Goal: Information Seeking & Learning: Check status

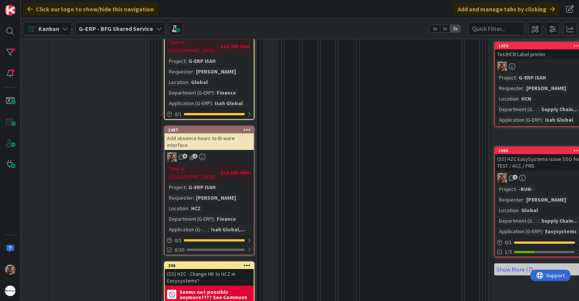
scroll to position [370, 72]
click at [209, 263] on div "306" at bounding box center [211, 265] width 86 height 5
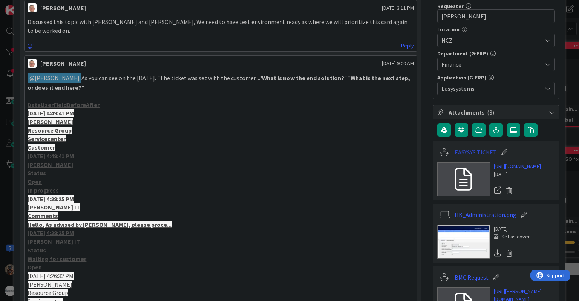
scroll to position [256, 0]
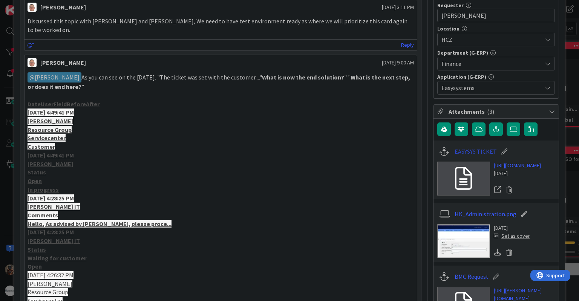
click at [480, 148] on link "EASYSYS TICKET" at bounding box center [476, 151] width 42 height 9
click at [0, 42] on div "ID 306 G-ERP - BFG Shared Service Waiting Title 43 / 128 (SS) HZC - Change HK t…" at bounding box center [289, 150] width 579 height 301
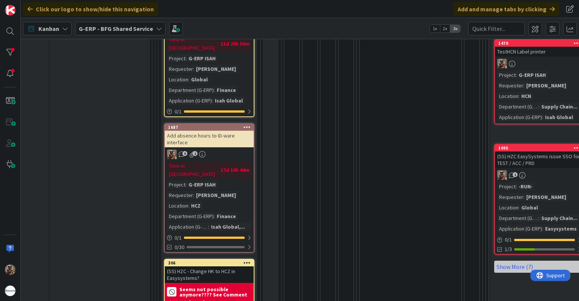
scroll to position [373, 72]
click at [211, 130] on div "Add absence hours to ID-ware interface" at bounding box center [209, 138] width 89 height 17
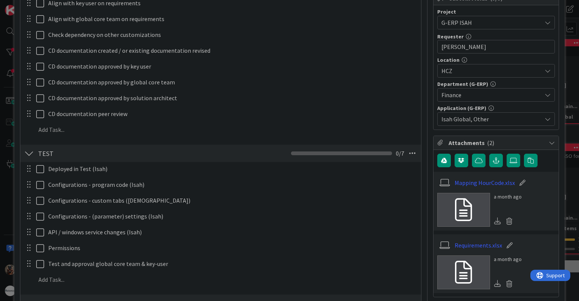
scroll to position [191, 0]
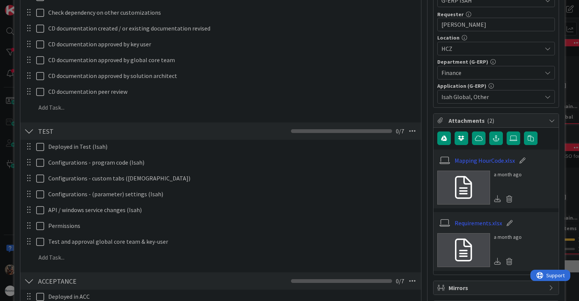
click at [2, 147] on div "ID 1687 G-ERP - BFG Shared Service Waiting Title 38 / 128 Add absence hours to …" at bounding box center [289, 150] width 579 height 301
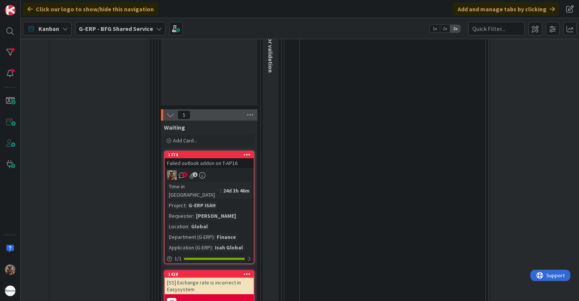
scroll to position [926, 72]
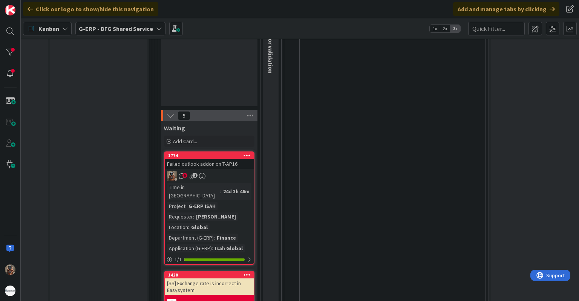
click at [232, 171] on div "5 1" at bounding box center [209, 176] width 89 height 10
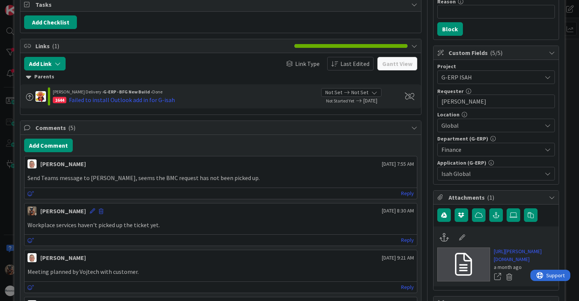
scroll to position [115, 0]
click at [494, 252] on link "[URL][PERSON_NAME][DOMAIN_NAME]" at bounding box center [524, 255] width 61 height 16
click at [0, 143] on div "ID 1774 G-ERP - BFG Shared Service Waiting Title 30 / 128 Failed outlook addon …" at bounding box center [289, 150] width 579 height 301
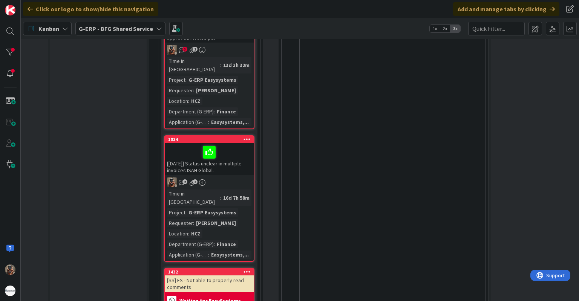
scroll to position [1262, 72]
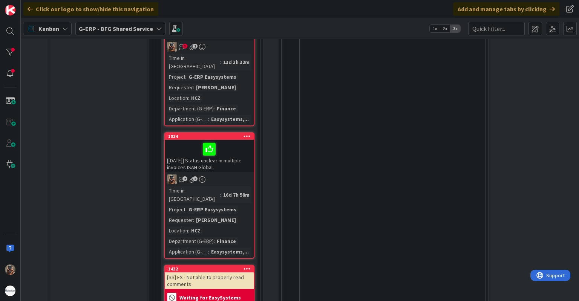
click at [214, 273] on div "[SS] ES - Not able to properly read comments" at bounding box center [209, 281] width 89 height 17
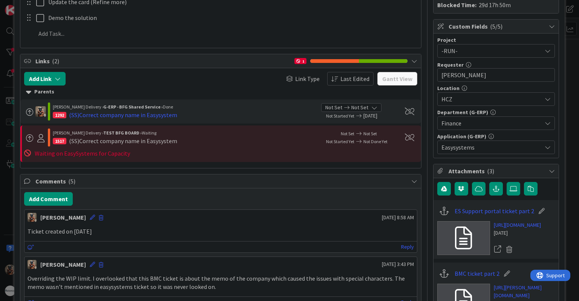
scroll to position [170, 0]
click at [487, 209] on link "ES Support portal ticket part 2" at bounding box center [495, 210] width 80 height 9
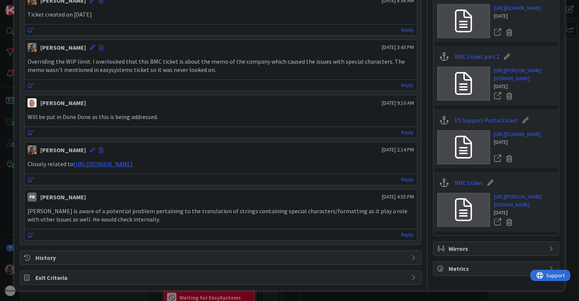
click at [0, 117] on div "ID 1432 G-ERP - BFG Shared Service Waiting Title 44 / 128 [SS] ES - Not able to…" at bounding box center [289, 150] width 579 height 301
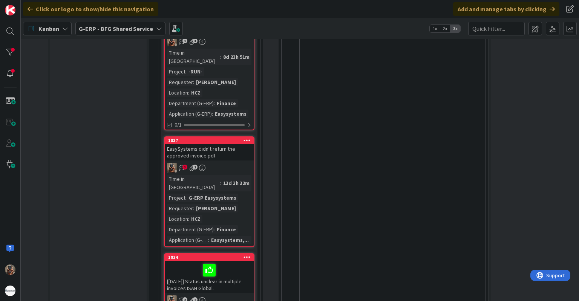
scroll to position [1140, 72]
click at [244, 164] on div "3 2" at bounding box center [209, 169] width 89 height 10
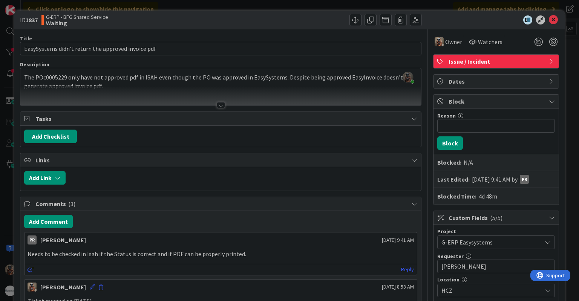
click at [227, 112] on div "Tasks" at bounding box center [220, 119] width 401 height 14
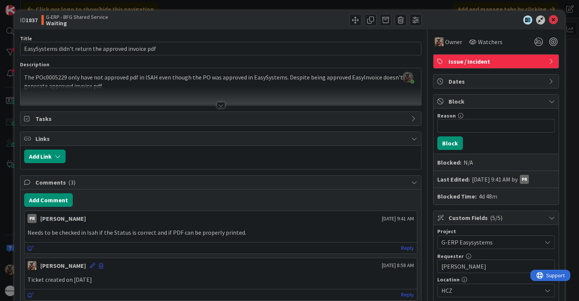
click at [221, 106] on div at bounding box center [221, 105] width 8 height 6
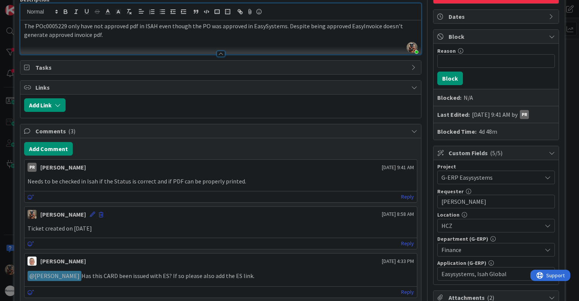
scroll to position [66, 0]
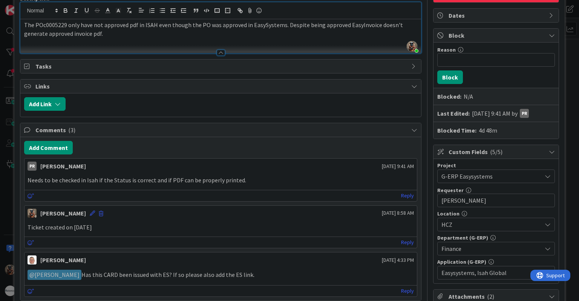
click at [240, 267] on div "﻿ @ Vojtech Kaloc ﻿ Has this CARD been issued with ES? If so please also add th…" at bounding box center [221, 275] width 392 height 16
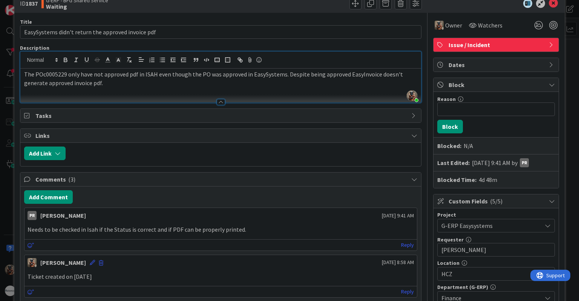
scroll to position [17, 0]
click at [5, 203] on div "ID 1837 G-ERP - BFG Shared Service Waiting Title 51 / 128 EasySystems didn't re…" at bounding box center [289, 150] width 579 height 301
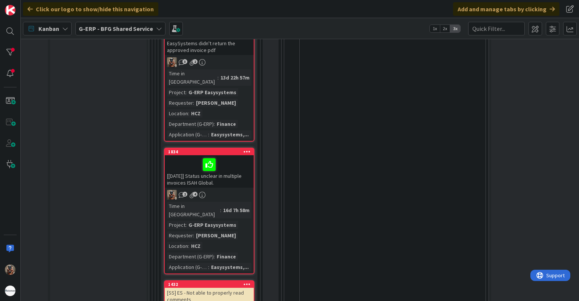
scroll to position [1247, 72]
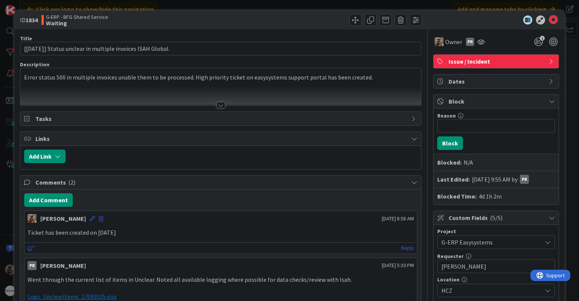
drag, startPoint x: 231, startPoint y: 125, endPoint x: 167, endPoint y: 215, distance: 110.9
click at [167, 215] on div "Vojtech Kaloc September 22 2025 8:58 AM" at bounding box center [221, 217] width 392 height 12
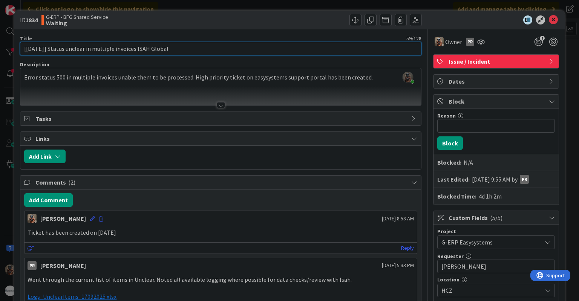
click at [48, 48] on input "[[DATE]] Status unclear in multiple invoices ISAH Global." at bounding box center [220, 49] width 401 height 14
drag, startPoint x: 50, startPoint y: 50, endPoint x: 15, endPoint y: 51, distance: 34.7
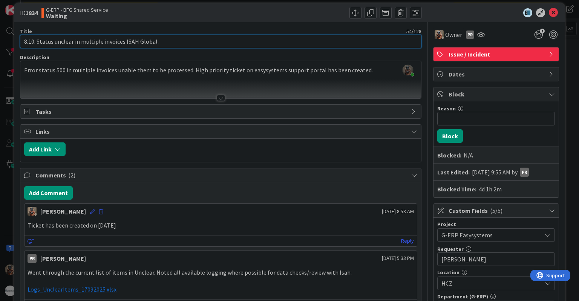
scroll to position [8, 0]
type input "8.10. Status unclear in multiple invoices ISAH Global."
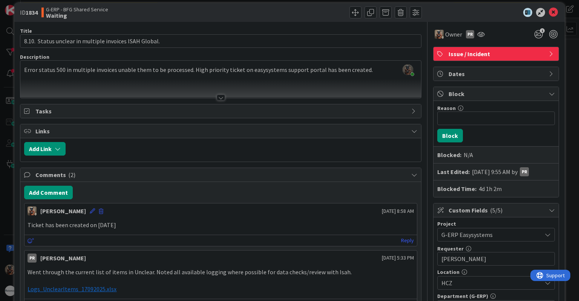
click at [48, 199] on div "Add Comment Vojtech Kaloc September 22 2025 8:58 AM Ticket has been created on …" at bounding box center [220, 248] width 401 height 132
click at [46, 195] on button "Add Comment" at bounding box center [48, 193] width 49 height 14
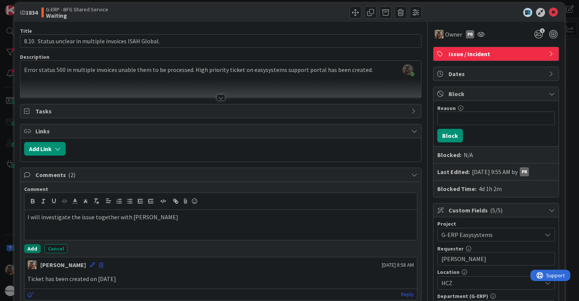
click at [26, 249] on button "Add" at bounding box center [32, 248] width 17 height 9
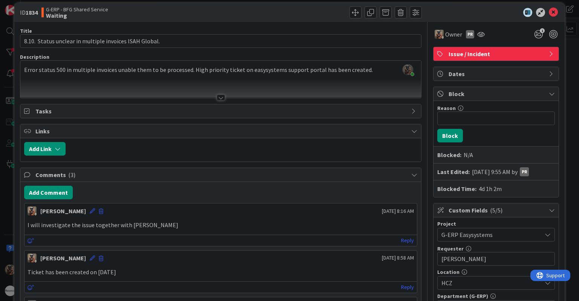
click at [3, 234] on div "ID 1834 G-ERP - BFG Shared Service Waiting Title 55 / 128 8.10. Status unclear …" at bounding box center [289, 150] width 579 height 301
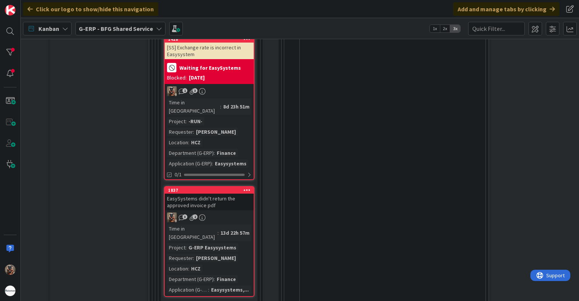
scroll to position [1090, 72]
click at [234, 194] on div "EasySystems didn't return the approved invoice pdf" at bounding box center [209, 202] width 89 height 17
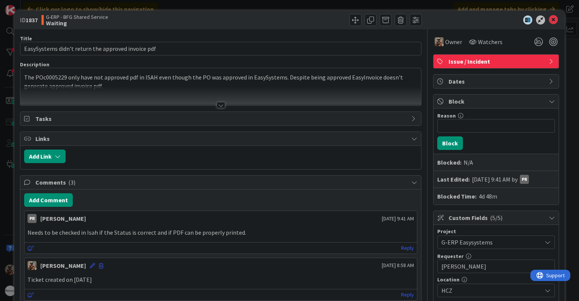
click at [0, 187] on div "ID 1837 G-ERP - BFG Shared Service Waiting Title 51 / 128 EasySystems didn't re…" at bounding box center [289, 150] width 579 height 301
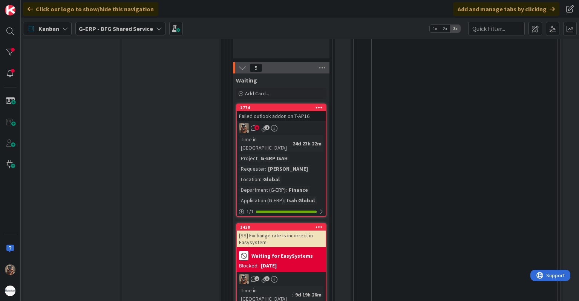
scroll to position [974, 0]
click at [316, 135] on div "Time in Column : 24d 23h 22m Project : G-ERP ISAH Requester : [PERSON_NAME] Loc…" at bounding box center [281, 169] width 84 height 69
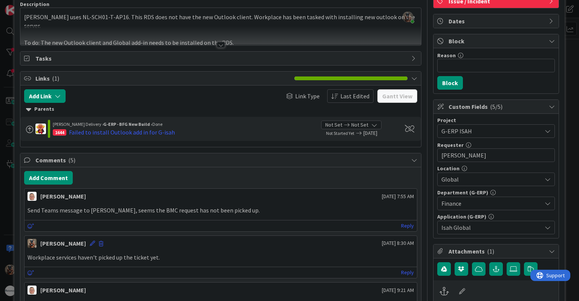
scroll to position [59, 0]
